Goal: Use online tool/utility: Utilize a website feature to perform a specific function

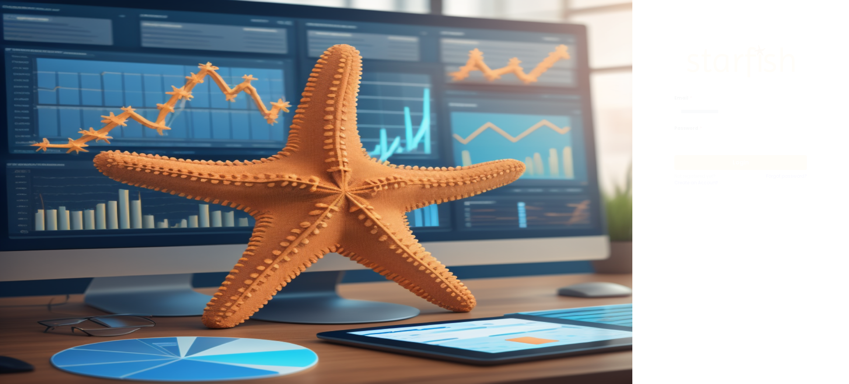
click at [719, 109] on input "email" at bounding box center [740, 111] width 133 height 15
type input "**********"
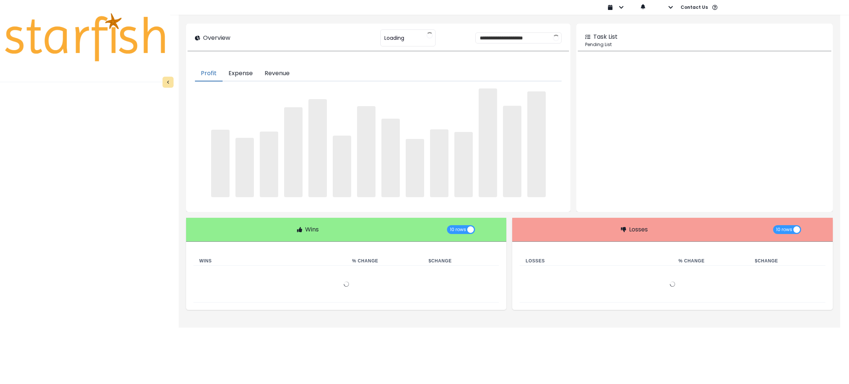
type input "********"
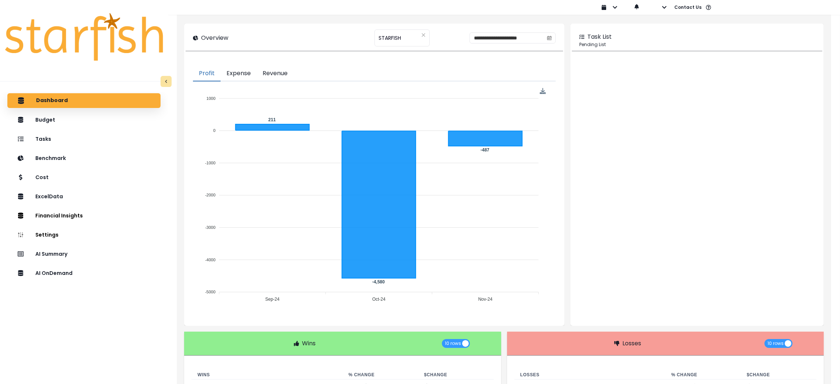
click at [58, 345] on div "Dashboard Budget Tasks Benchmark Cost ExcelData Financial Insights Location Ana…" at bounding box center [84, 256] width 168 height 329
click at [60, 253] on p "AI Summary" at bounding box center [53, 253] width 34 height 7
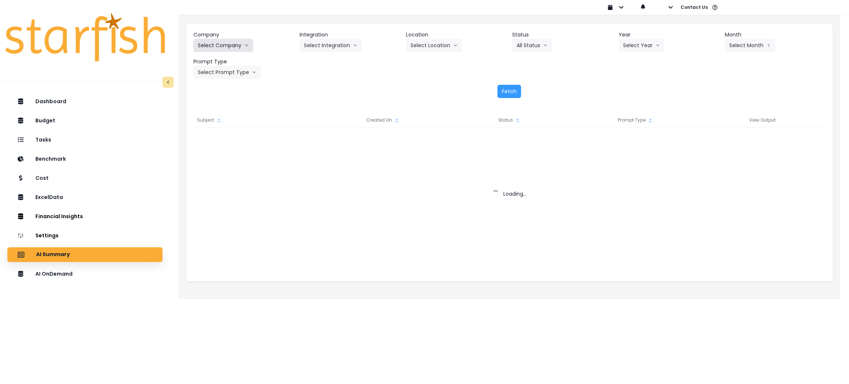
click at [242, 43] on button "Select Company" at bounding box center [223, 45] width 60 height 13
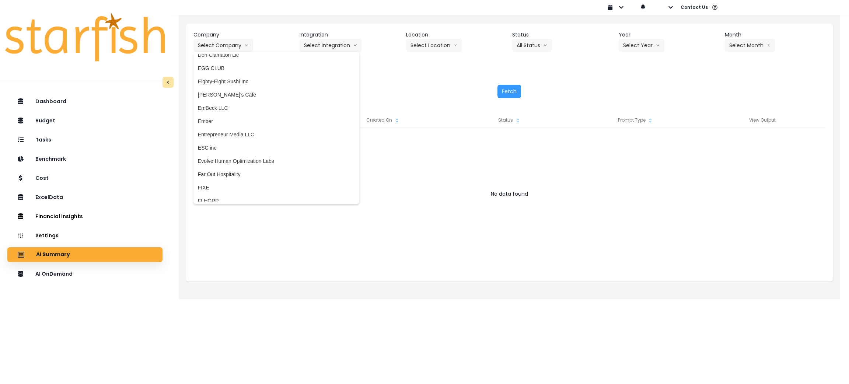
scroll to position [552, 0]
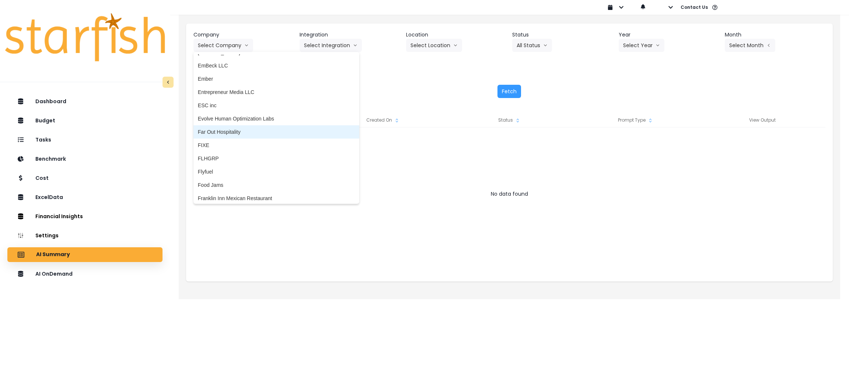
click at [250, 135] on li "Far Out Hospitality" at bounding box center [276, 131] width 166 height 13
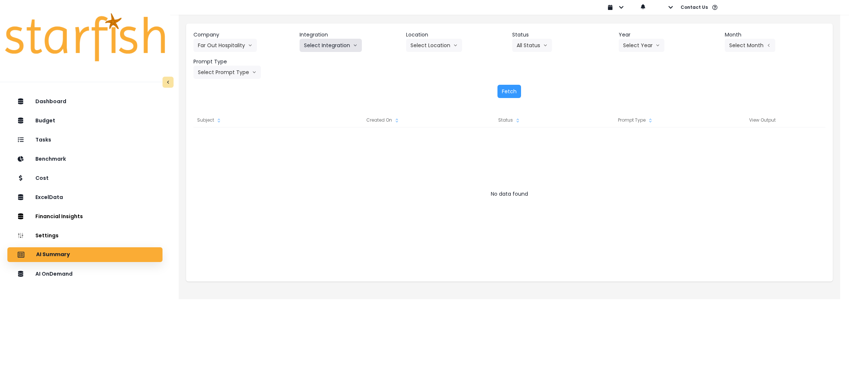
click at [345, 39] on button "Select Integration" at bounding box center [330, 45] width 62 height 13
click at [302, 61] on li "R365" at bounding box center [309, 60] width 21 height 13
click at [454, 46] on icon "arrow down line" at bounding box center [455, 45] width 4 height 7
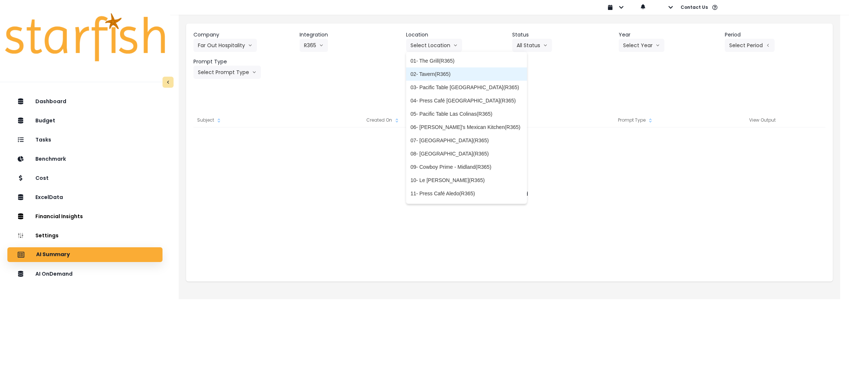
click at [448, 71] on span "02- Tavern(R365)" at bounding box center [466, 73] width 112 height 7
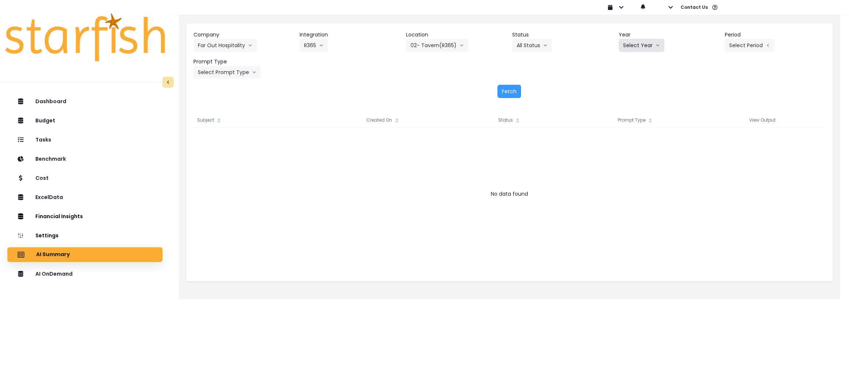
click at [656, 48] on icon "arrow down line" at bounding box center [657, 45] width 4 height 7
click at [635, 85] on li "2025" at bounding box center [628, 87] width 20 height 13
click at [750, 48] on button "Select Period" at bounding box center [749, 45] width 50 height 13
click at [711, 141] on span "P8" at bounding box center [715, 140] width 9 height 7
click at [226, 77] on button "Select Prompt Type" at bounding box center [226, 72] width 67 height 13
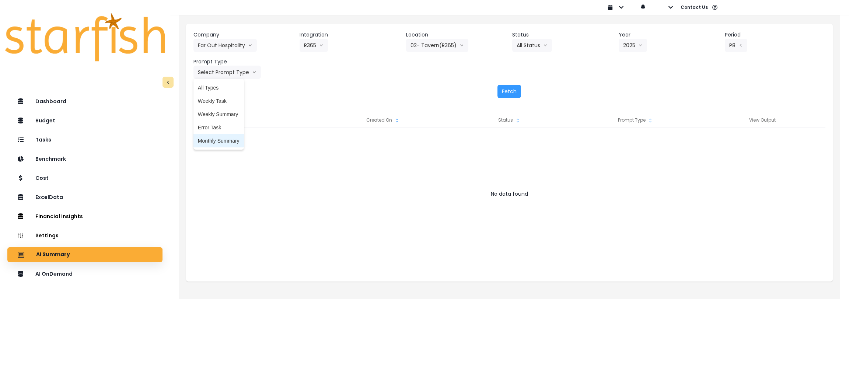
click at [214, 141] on span "Monthly Summary" at bounding box center [219, 140] width 42 height 7
click at [500, 90] on button "Fetch" at bounding box center [509, 91] width 24 height 13
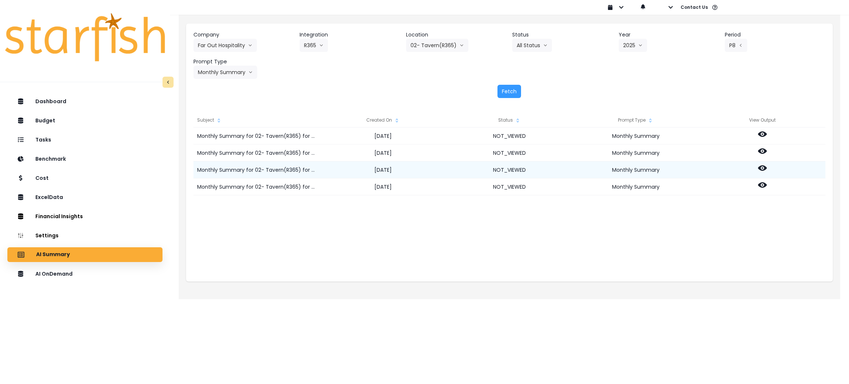
click at [760, 169] on icon at bounding box center [762, 168] width 9 height 6
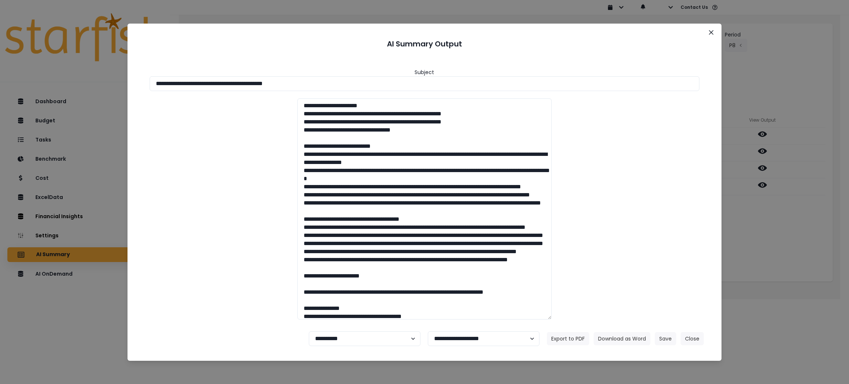
drag, startPoint x: 349, startPoint y: 82, endPoint x: 0, endPoint y: 71, distance: 348.9
click at [0, 71] on div "**********" at bounding box center [424, 192] width 849 height 384
click at [620, 336] on button "Download as Word" at bounding box center [621, 338] width 57 height 13
click at [780, 252] on div "**********" at bounding box center [424, 192] width 849 height 384
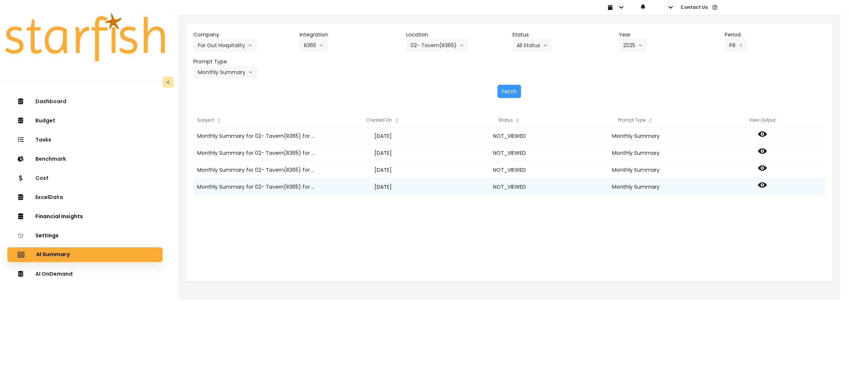
click at [759, 185] on icon at bounding box center [762, 185] width 9 height 6
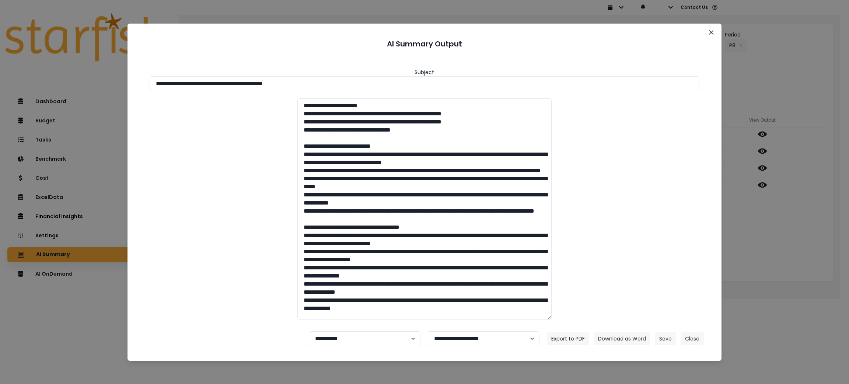
drag, startPoint x: 340, startPoint y: 81, endPoint x: 0, endPoint y: 46, distance: 341.4
click at [0, 46] on div "**********" at bounding box center [424, 192] width 849 height 384
click at [623, 338] on button "Download as Word" at bounding box center [621, 338] width 57 height 13
click at [692, 338] on button "Close" at bounding box center [691, 338] width 23 height 13
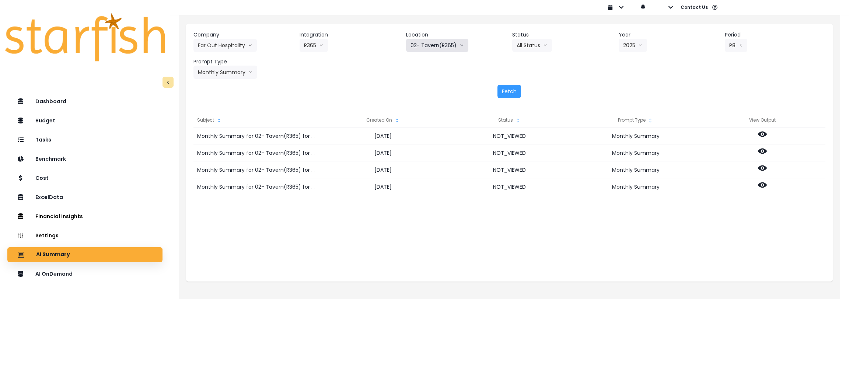
click at [435, 49] on button "02- Tavern(R365)" at bounding box center [437, 45] width 62 height 13
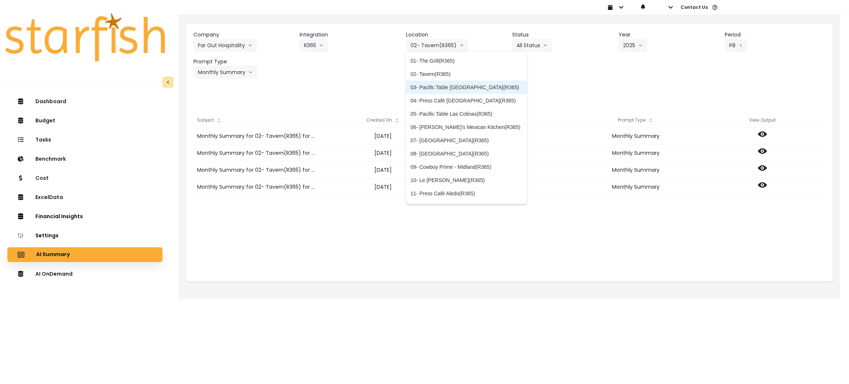
click at [421, 88] on span "03- Pacific Table [GEOGRAPHIC_DATA](R365)" at bounding box center [466, 87] width 112 height 7
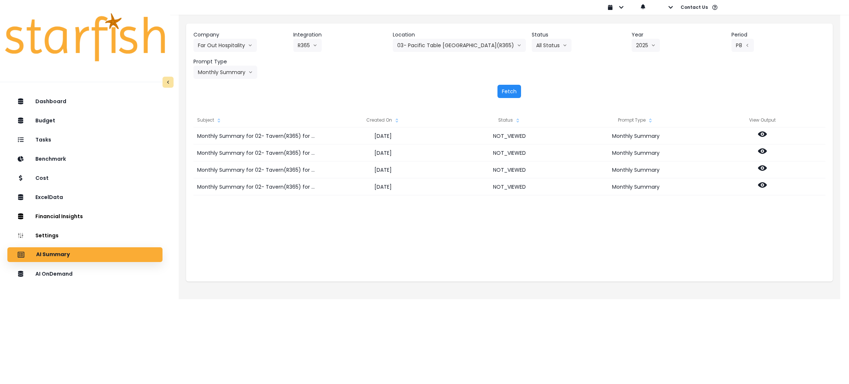
click at [506, 87] on button "Fetch" at bounding box center [509, 91] width 24 height 13
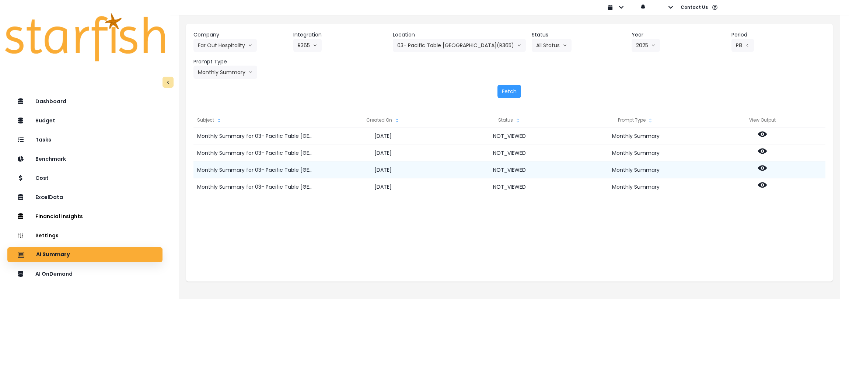
click at [760, 167] on icon at bounding box center [762, 168] width 9 height 6
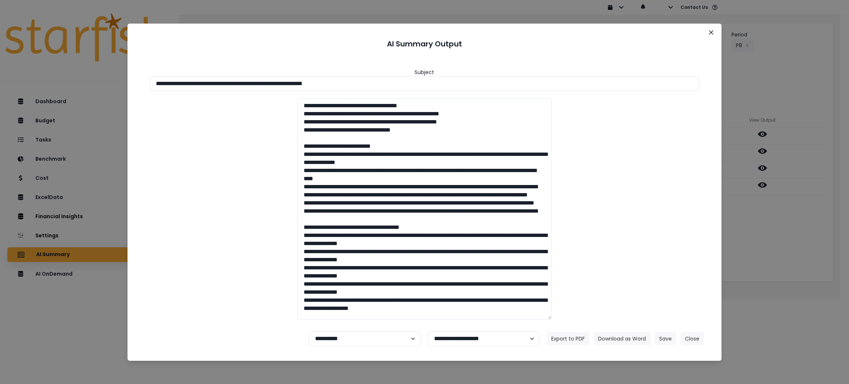
drag, startPoint x: 386, startPoint y: 87, endPoint x: 110, endPoint y: 122, distance: 278.4
click at [0, 78] on div "**********" at bounding box center [424, 192] width 849 height 384
click at [636, 336] on button "Download as Word" at bounding box center [621, 338] width 57 height 13
drag, startPoint x: 804, startPoint y: 261, endPoint x: 794, endPoint y: 249, distance: 15.2
click at [804, 261] on div "**********" at bounding box center [424, 192] width 849 height 384
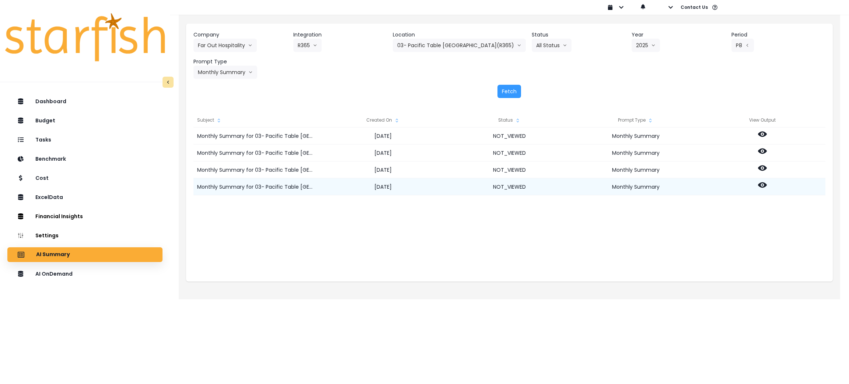
click at [761, 183] on icon at bounding box center [762, 184] width 9 height 9
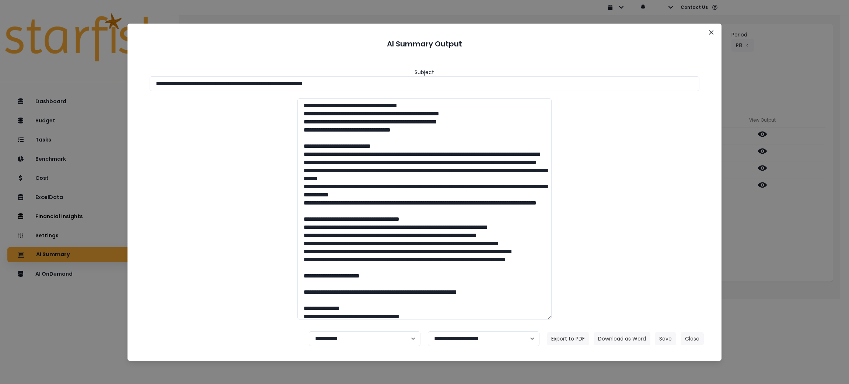
drag, startPoint x: 384, startPoint y: 86, endPoint x: 0, endPoint y: 57, distance: 385.3
click at [0, 57] on div "**********" at bounding box center [424, 192] width 849 height 384
click at [625, 337] on button "Download as Word" at bounding box center [621, 338] width 57 height 13
click at [698, 336] on button "Close" at bounding box center [691, 338] width 23 height 13
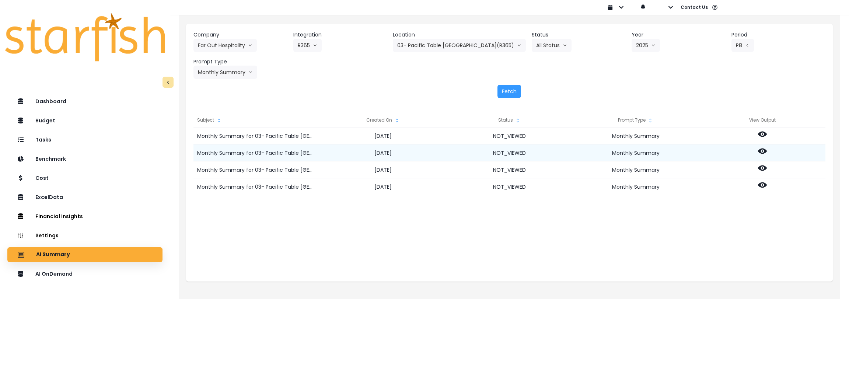
click at [758, 151] on icon at bounding box center [762, 151] width 9 height 6
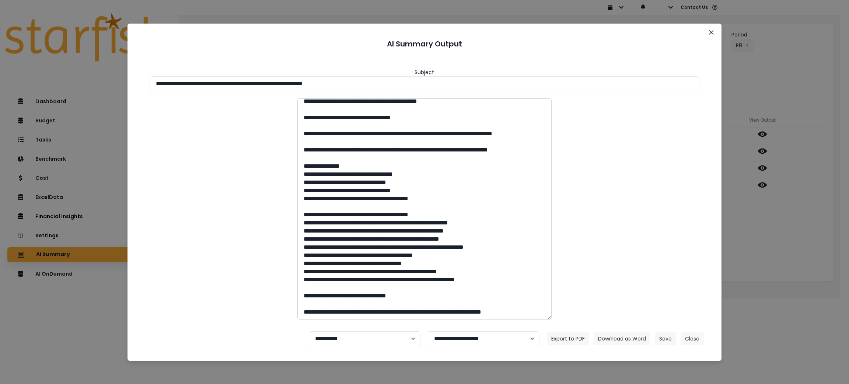
scroll to position [1153, 0]
click at [712, 31] on icon "Close" at bounding box center [711, 32] width 4 height 4
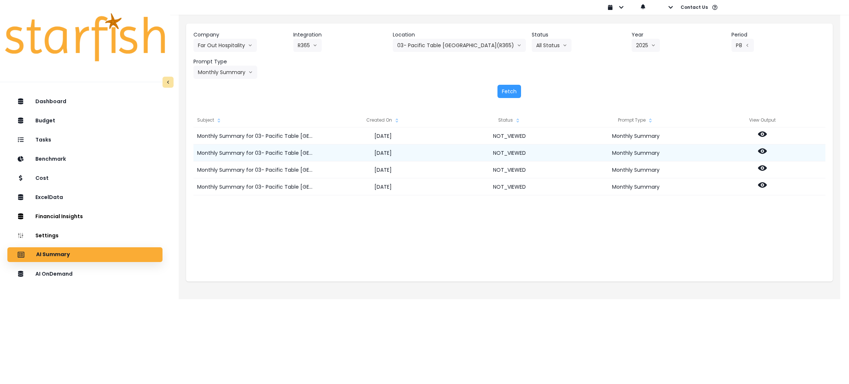
click at [760, 150] on icon at bounding box center [762, 151] width 9 height 6
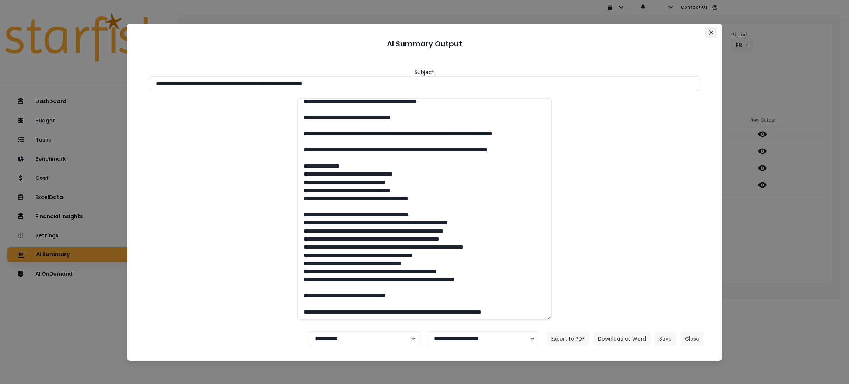
click at [710, 32] on icon "Close" at bounding box center [711, 32] width 4 height 4
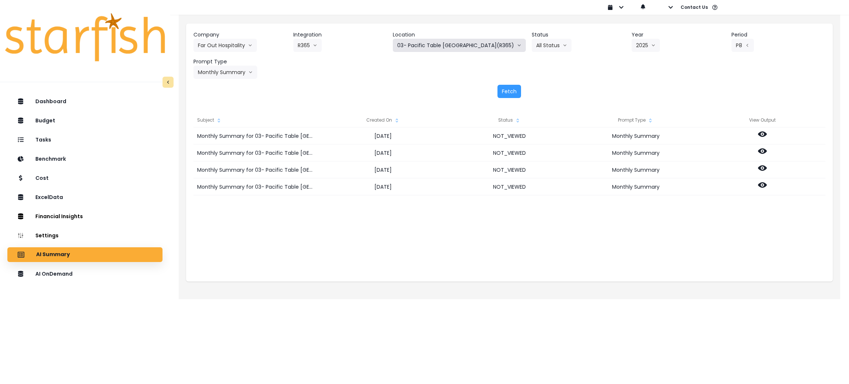
click at [471, 47] on button "03- Pacific Table [GEOGRAPHIC_DATA](R365)" at bounding box center [459, 45] width 133 height 13
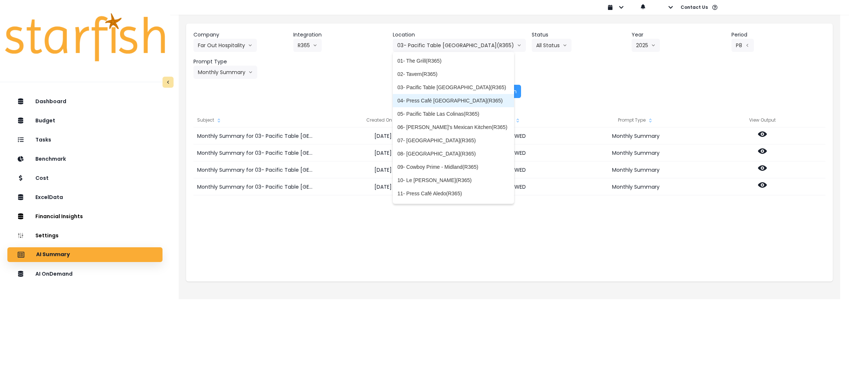
click at [448, 97] on span "04- Press Café [GEOGRAPHIC_DATA](R365)" at bounding box center [453, 100] width 112 height 7
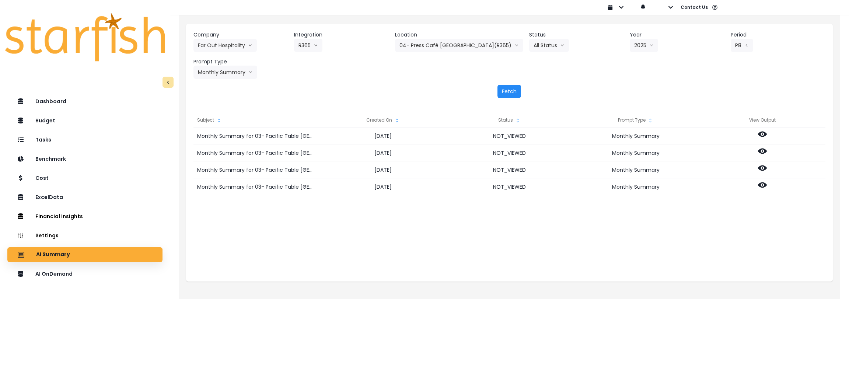
click at [511, 90] on button "Fetch" at bounding box center [509, 91] width 24 height 13
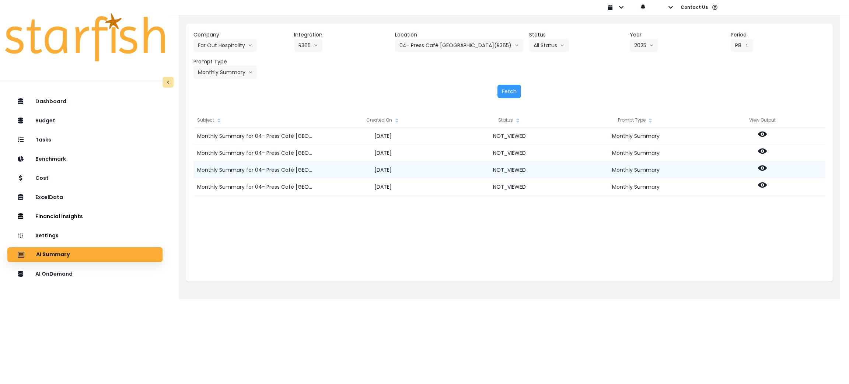
click at [761, 169] on icon at bounding box center [762, 168] width 9 height 6
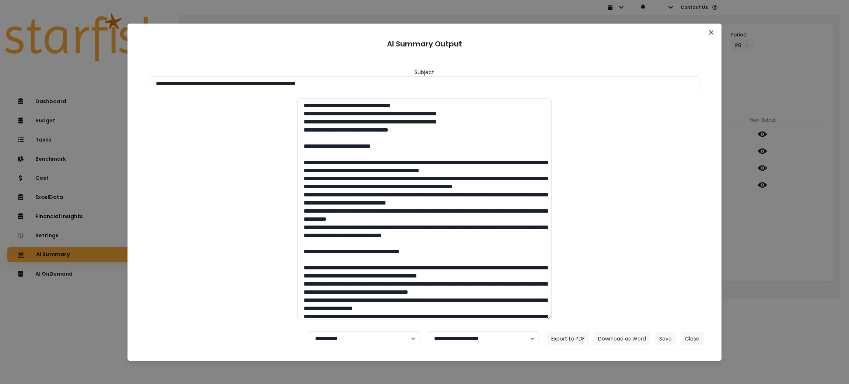
drag, startPoint x: 389, startPoint y: 85, endPoint x: 0, endPoint y: 85, distance: 389.3
click at [0, 85] on div "**********" at bounding box center [424, 192] width 849 height 384
click at [610, 340] on button "Download as Word" at bounding box center [621, 338] width 57 height 13
drag, startPoint x: 803, startPoint y: 252, endPoint x: 768, endPoint y: 198, distance: 64.2
click at [802, 252] on div "**********" at bounding box center [424, 192] width 849 height 384
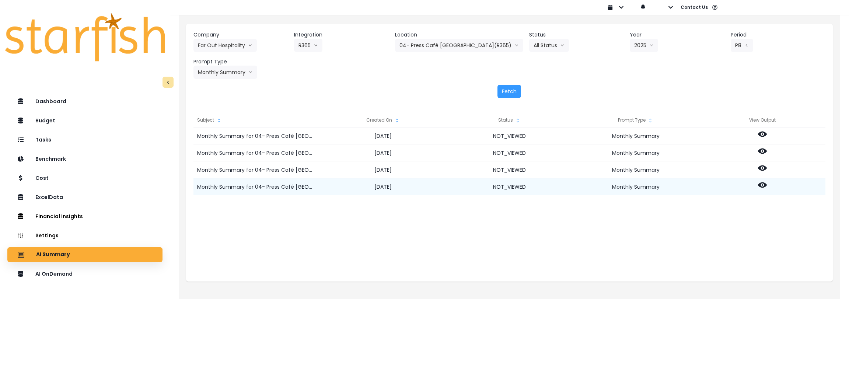
click at [759, 182] on icon at bounding box center [762, 184] width 9 height 9
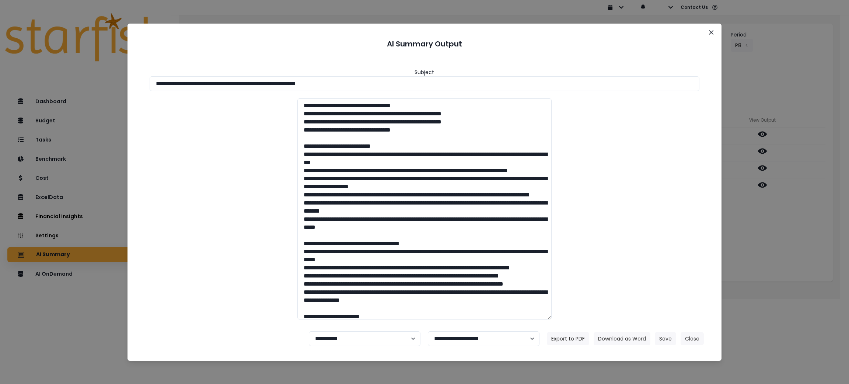
drag, startPoint x: 386, startPoint y: 81, endPoint x: 0, endPoint y: 62, distance: 386.8
click at [0, 62] on div "**********" at bounding box center [424, 192] width 849 height 384
click at [615, 336] on button "Download as Word" at bounding box center [621, 338] width 57 height 13
click at [692, 335] on button "Close" at bounding box center [691, 338] width 23 height 13
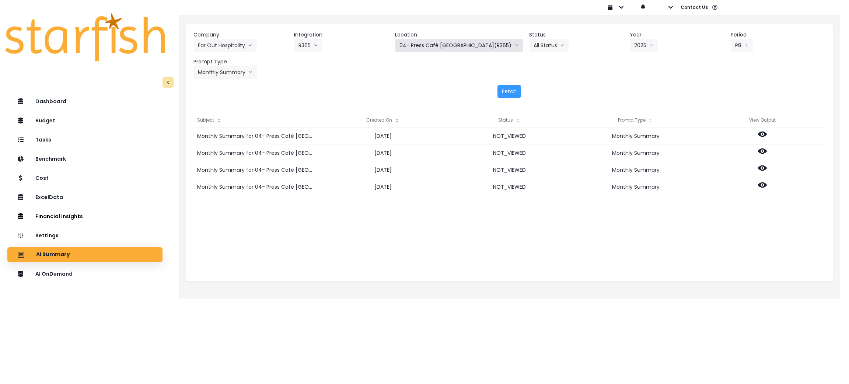
click at [463, 45] on button "04- Press Café [GEOGRAPHIC_DATA](R365)" at bounding box center [459, 45] width 128 height 13
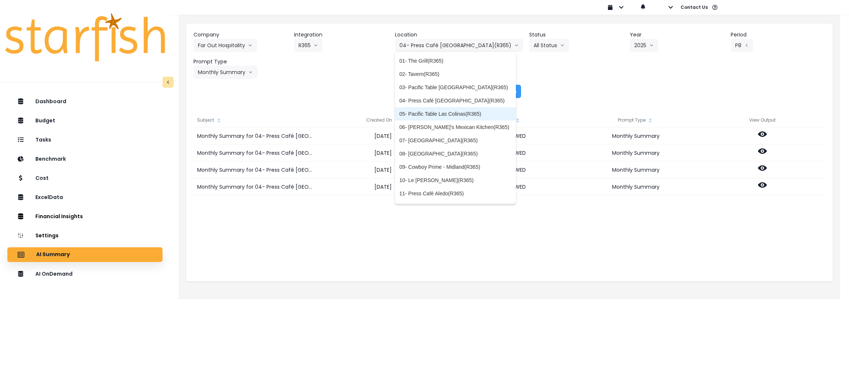
click at [465, 112] on span "05- Pacific Table Las Colinas(R365)" at bounding box center [455, 113] width 112 height 7
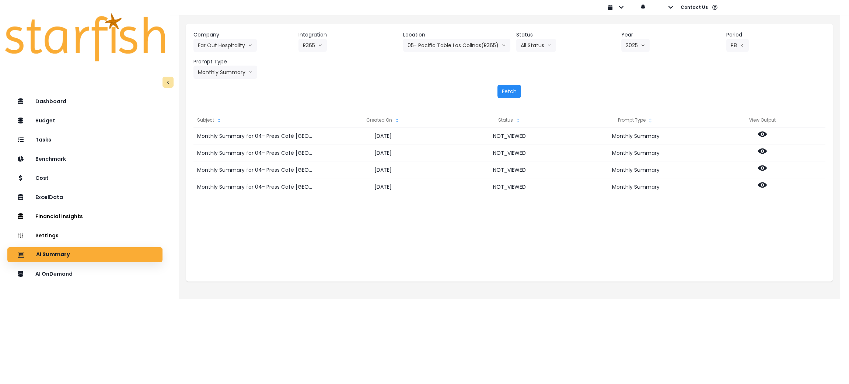
click at [505, 93] on button "Fetch" at bounding box center [509, 91] width 24 height 13
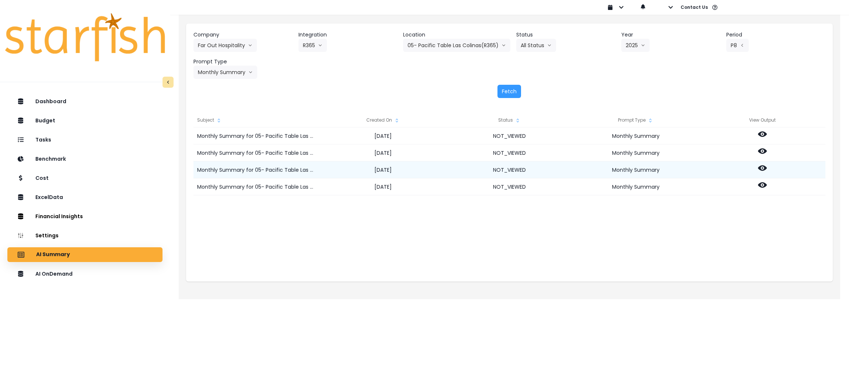
click at [759, 165] on icon at bounding box center [762, 168] width 9 height 9
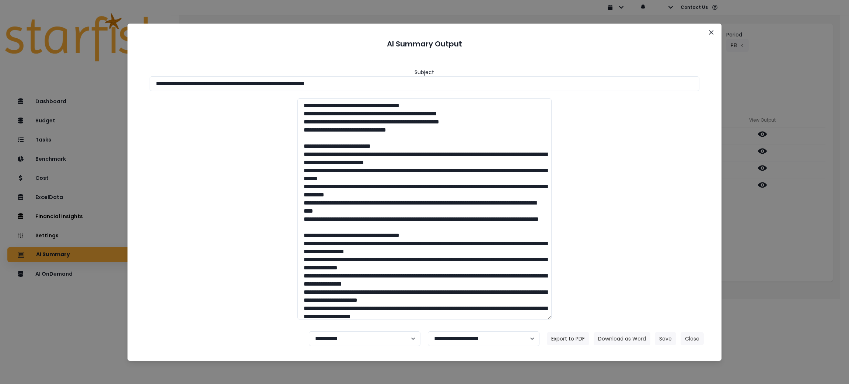
drag, startPoint x: 398, startPoint y: 81, endPoint x: 0, endPoint y: 54, distance: 399.4
click at [0, 54] on div "**********" at bounding box center [424, 192] width 849 height 384
click at [619, 332] on button "Download as Word" at bounding box center [621, 338] width 57 height 13
drag, startPoint x: 800, startPoint y: 224, endPoint x: 789, endPoint y: 207, distance: 20.6
click at [800, 224] on div "**********" at bounding box center [424, 192] width 849 height 384
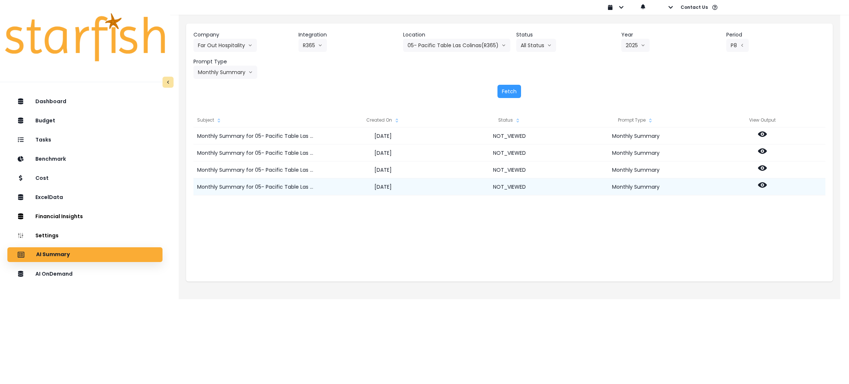
click at [759, 181] on icon at bounding box center [762, 184] width 9 height 9
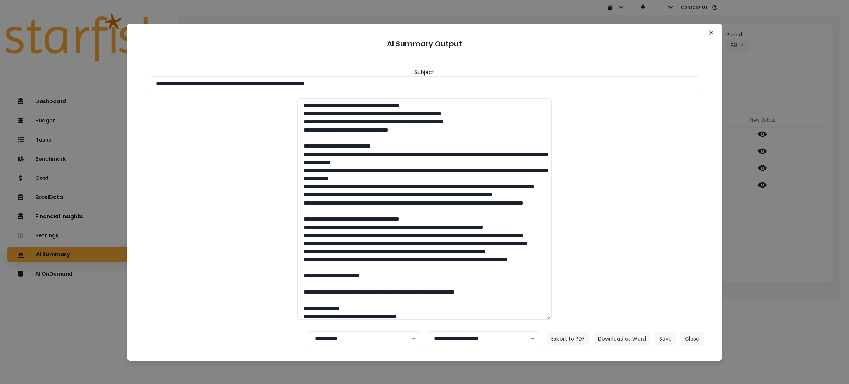
drag, startPoint x: 389, startPoint y: 88, endPoint x: 5, endPoint y: 63, distance: 384.5
click at [6, 63] on div "**********" at bounding box center [424, 192] width 849 height 384
click at [606, 337] on button "Download as Word" at bounding box center [621, 338] width 57 height 13
click at [795, 279] on div "**********" at bounding box center [424, 192] width 849 height 384
